Goal: Task Accomplishment & Management: Use online tool/utility

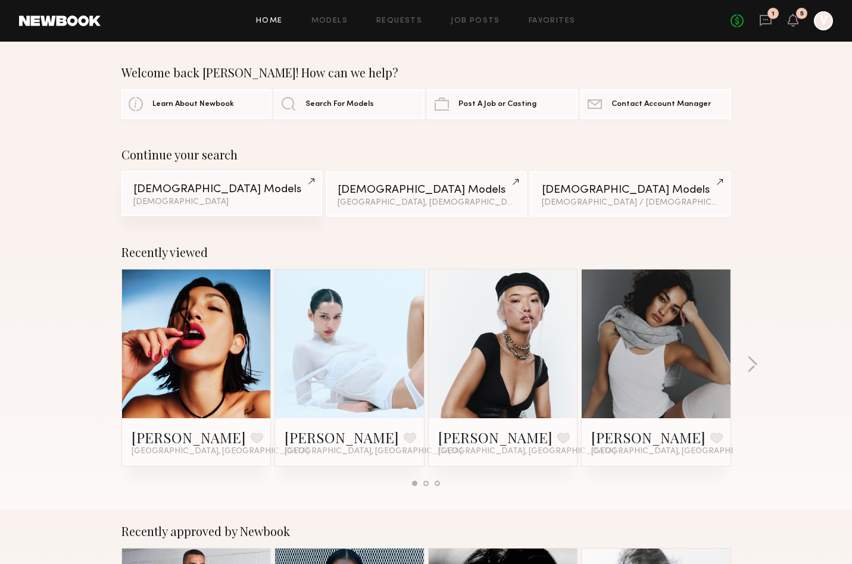
click at [274, 190] on div "[DEMOGRAPHIC_DATA] Models" at bounding box center [221, 189] width 177 height 11
click at [333, 100] on span "Search For Models" at bounding box center [339, 104] width 68 height 8
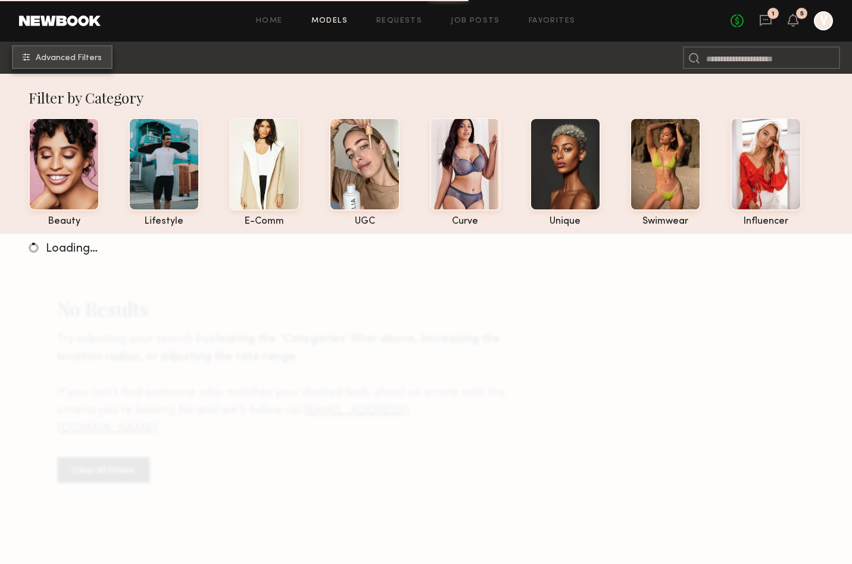
click at [74, 58] on span "Advanced Filters" at bounding box center [69, 58] width 66 height 8
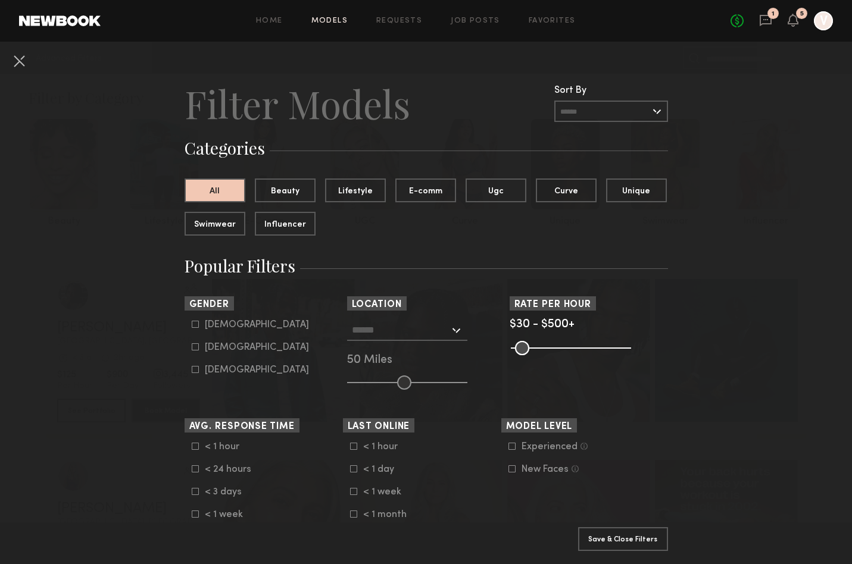
click at [205, 349] on div "[DEMOGRAPHIC_DATA]" at bounding box center [257, 347] width 104 height 7
type input "**"
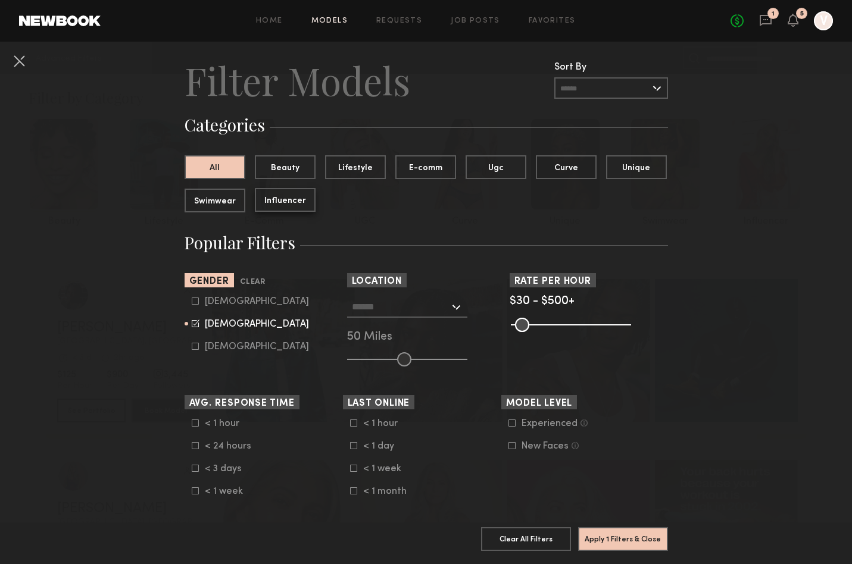
scroll to position [24, 0]
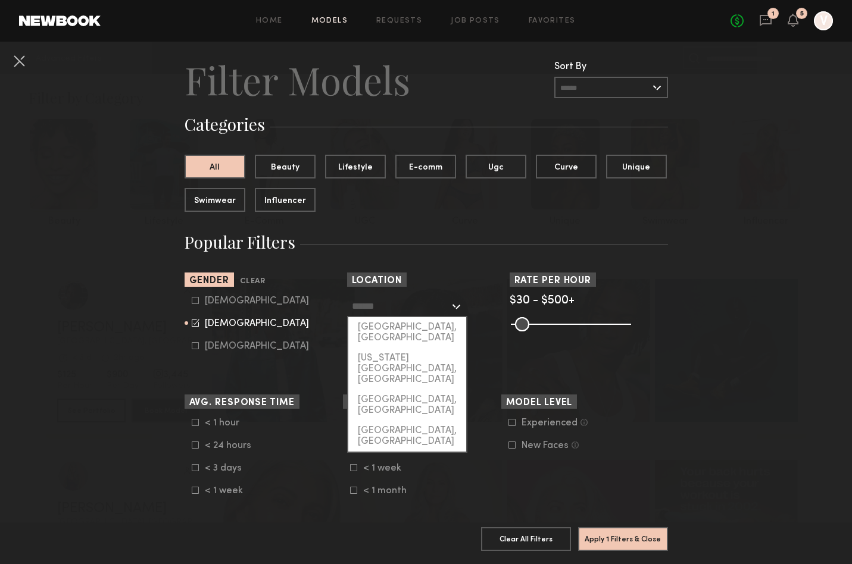
click at [393, 307] on input "text" at bounding box center [401, 306] width 98 height 20
click at [392, 324] on div "[GEOGRAPHIC_DATA], [GEOGRAPHIC_DATA]" at bounding box center [407, 332] width 118 height 31
type input "**********"
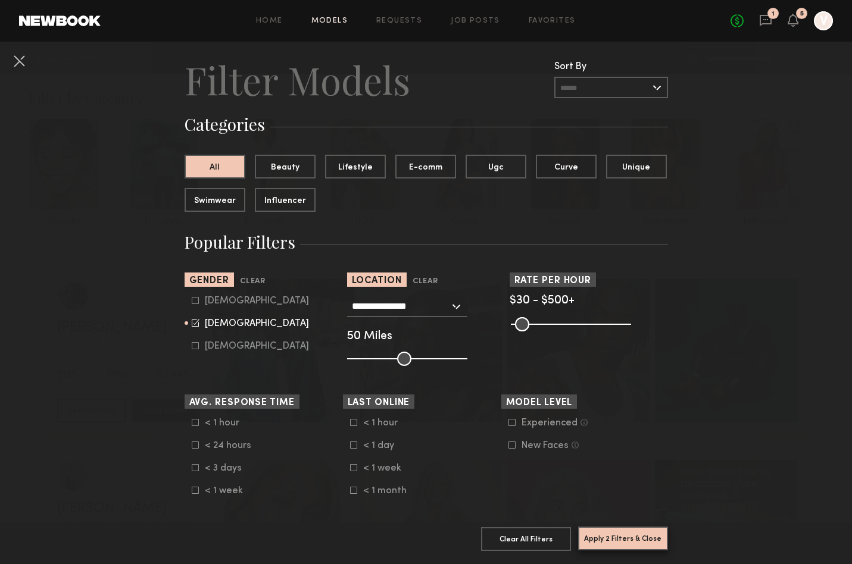
click at [607, 543] on button "Apply 2 Filters & Close" at bounding box center [623, 539] width 90 height 24
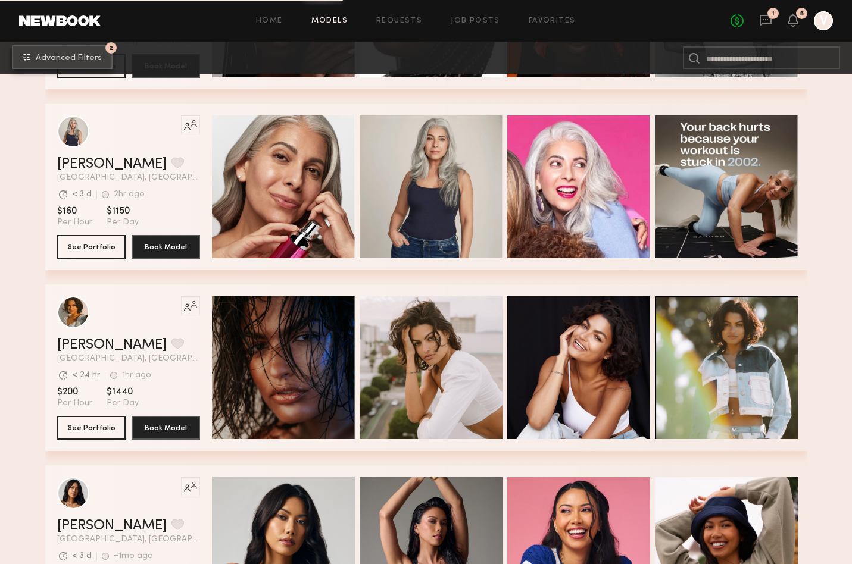
scroll to position [10592, 0]
